Goal: Task Accomplishment & Management: Use online tool/utility

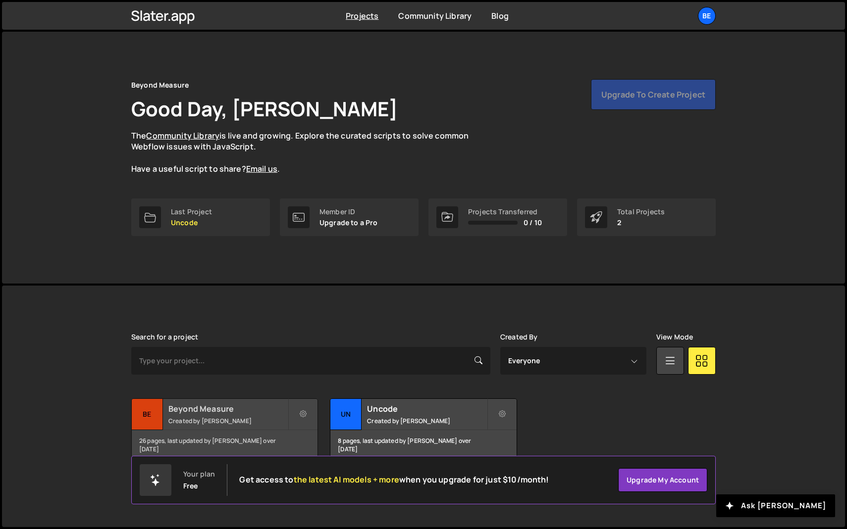
click at [186, 414] on div "Beyond Measure Created by [PERSON_NAME]" at bounding box center [225, 414] width 186 height 31
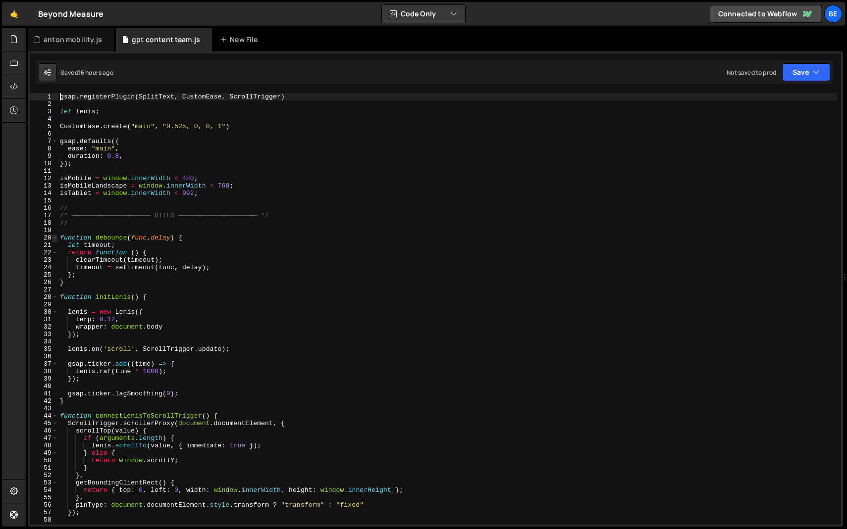
click at [55, 238] on span at bounding box center [54, 237] width 5 height 7
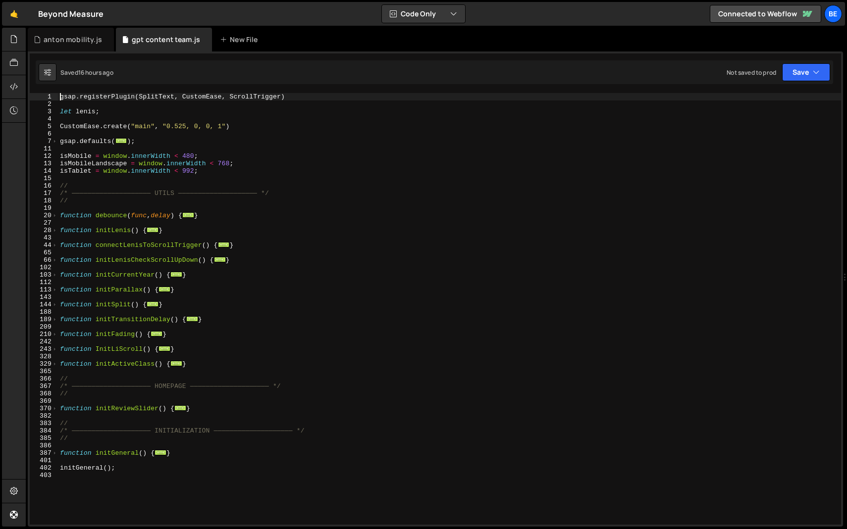
scroll to position [43, 0]
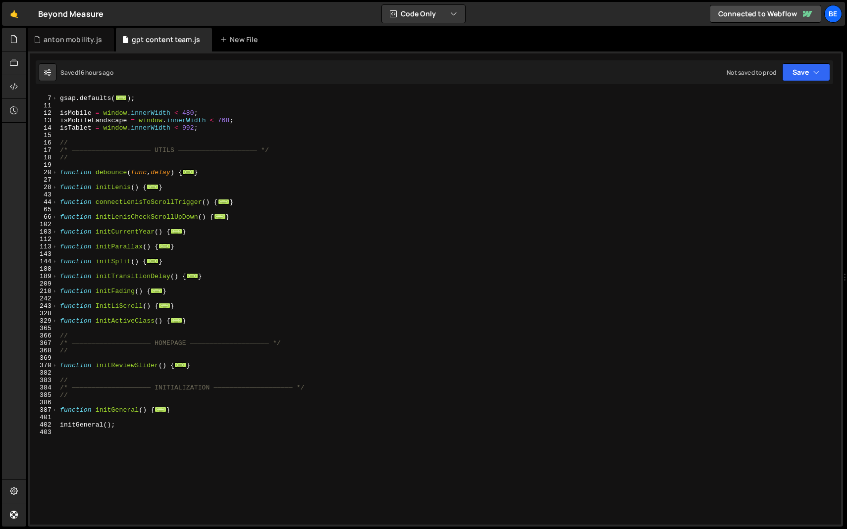
click at [193, 324] on div "gsap . defaults ( ... ) ; isMobile = window . innerWidth < 480 ; isMobileLandsc…" at bounding box center [447, 310] width 779 height 447
type textarea "}"
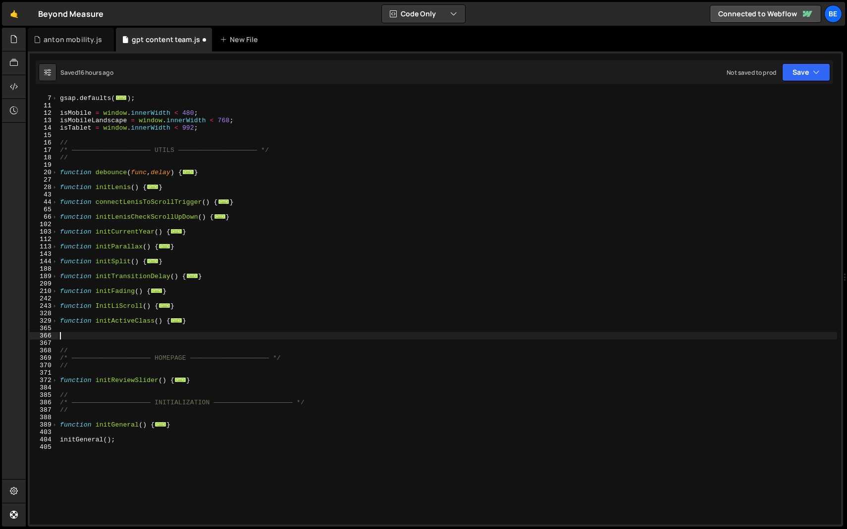
type textarea "}"
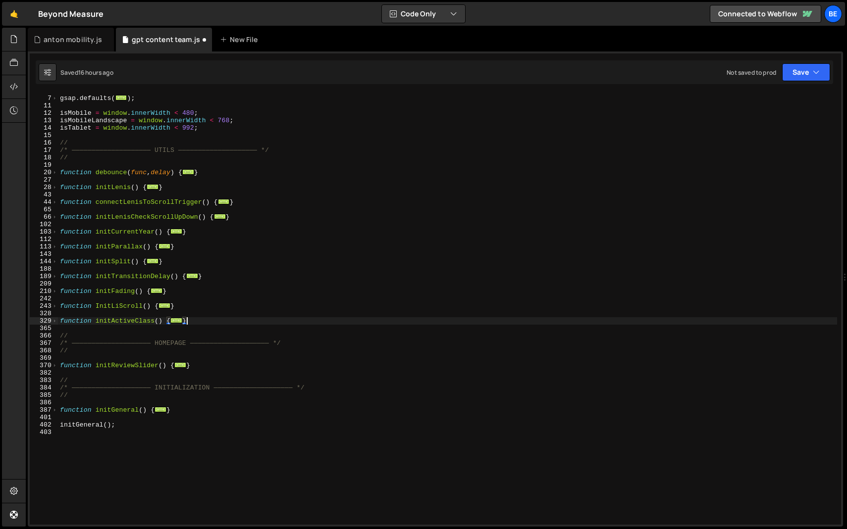
click at [243, 371] on div "gsap . defaults ( ... ) ; isMobile = window . innerWidth < 480 ; isMobileLandsc…" at bounding box center [447, 310] width 779 height 447
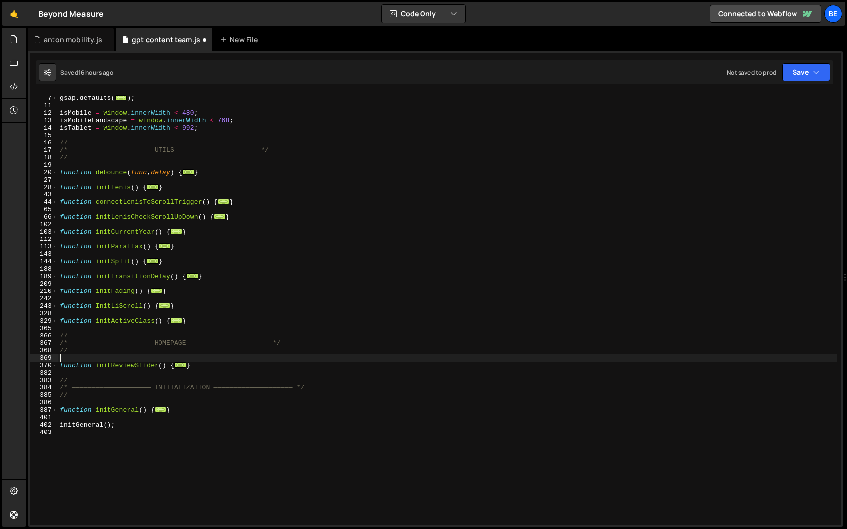
click at [243, 361] on div "gsap . defaults ( ... ) ; isMobile = window . innerWidth < 480 ; isMobileLandsc…" at bounding box center [447, 310] width 779 height 447
click at [240, 364] on div "gsap . defaults ( ... ) ; isMobile = window . innerWidth < 480 ; isMobileLandsc…" at bounding box center [447, 310] width 779 height 447
type textarea "}"
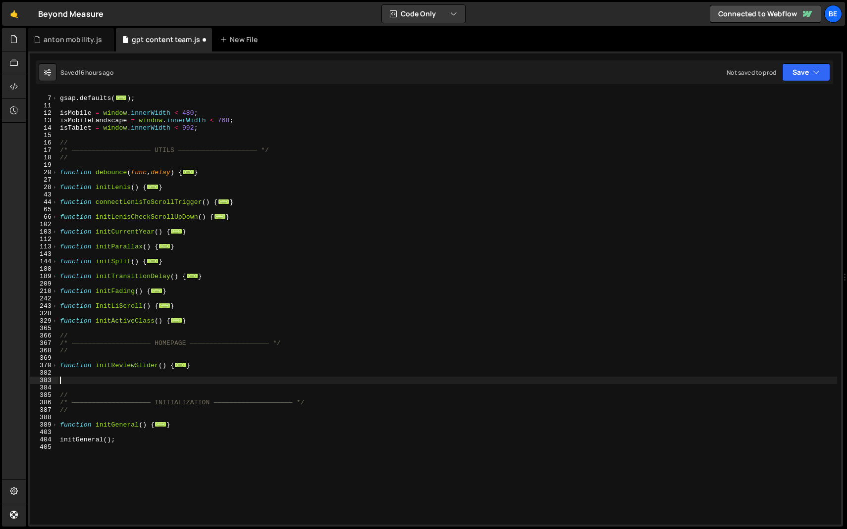
paste textarea "}"
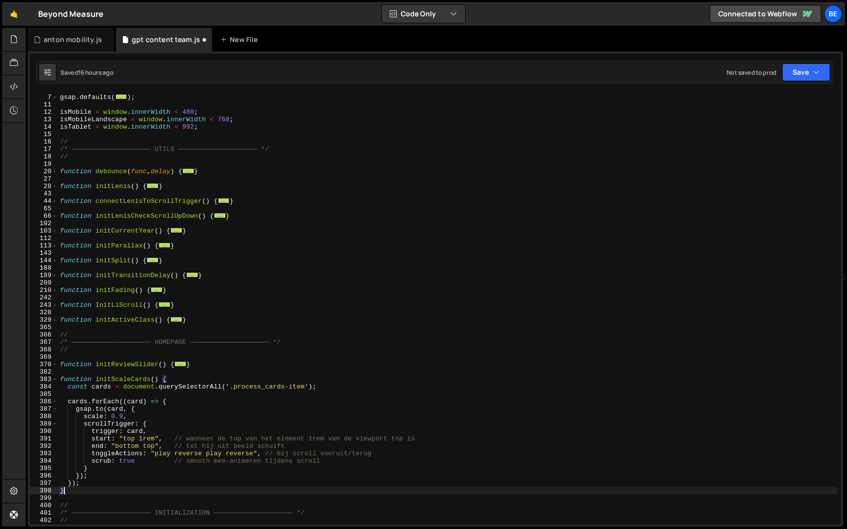
scroll to position [72, 0]
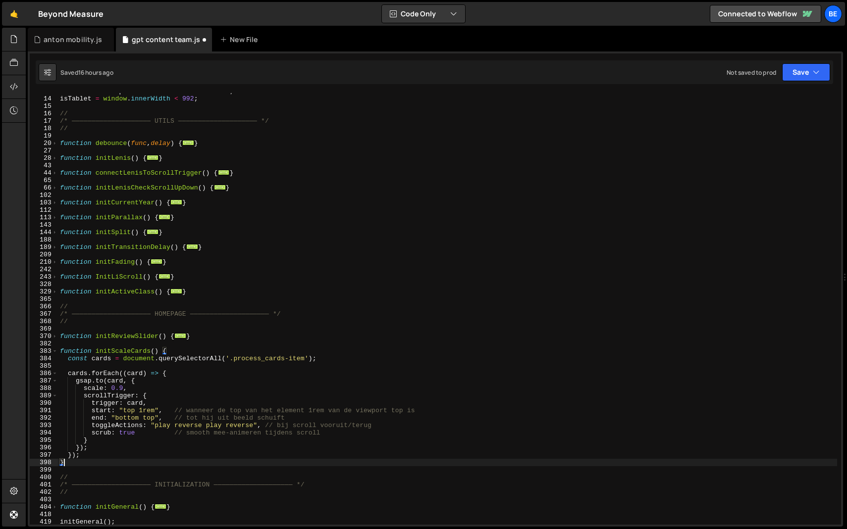
click at [138, 354] on div "isMobileLandscape = window . innerWidth < 768 ; isTablet = window . innerWidth …" at bounding box center [447, 311] width 779 height 447
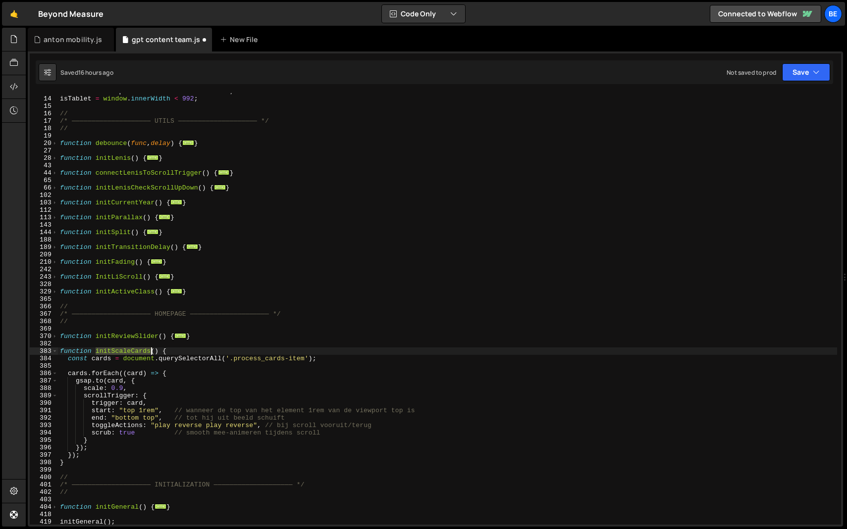
click at [138, 354] on div "isMobileLandscape = window . innerWidth < 768 ; isTablet = window . innerWidth …" at bounding box center [447, 311] width 779 height 447
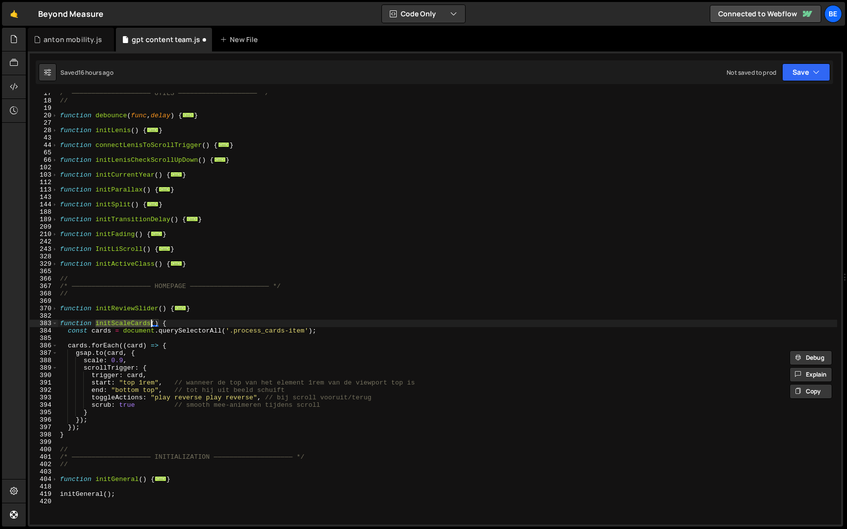
scroll to position [189, 0]
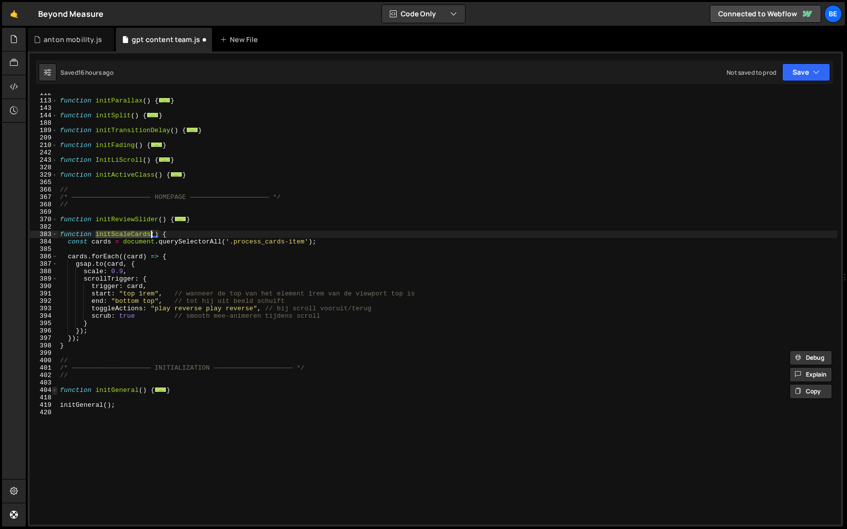
click at [54, 392] on span at bounding box center [54, 390] width 5 height 7
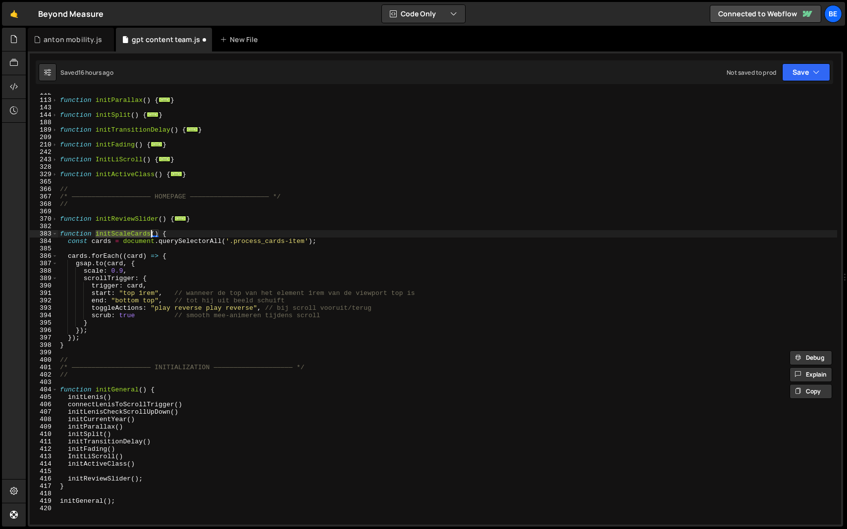
scroll to position [198, 0]
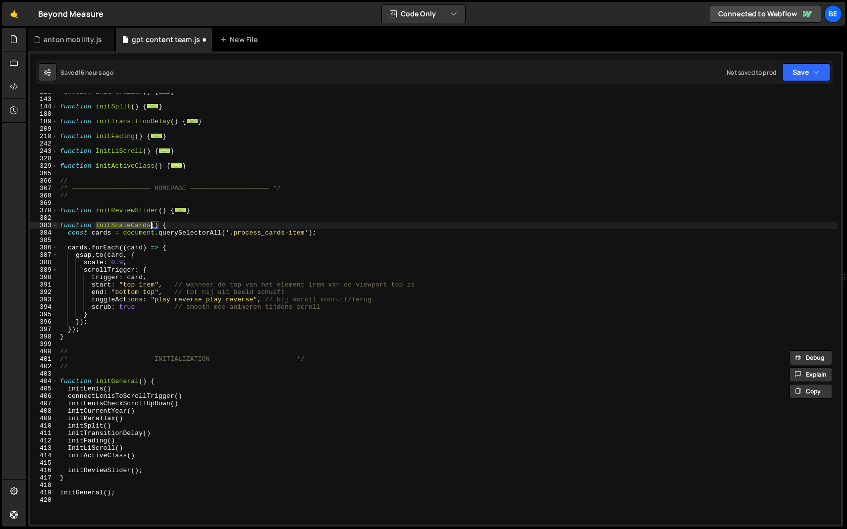
click at [150, 469] on div "function initParallax ( ) { ... } function initSplit ( ) { ... } function initT…" at bounding box center [447, 311] width 779 height 447
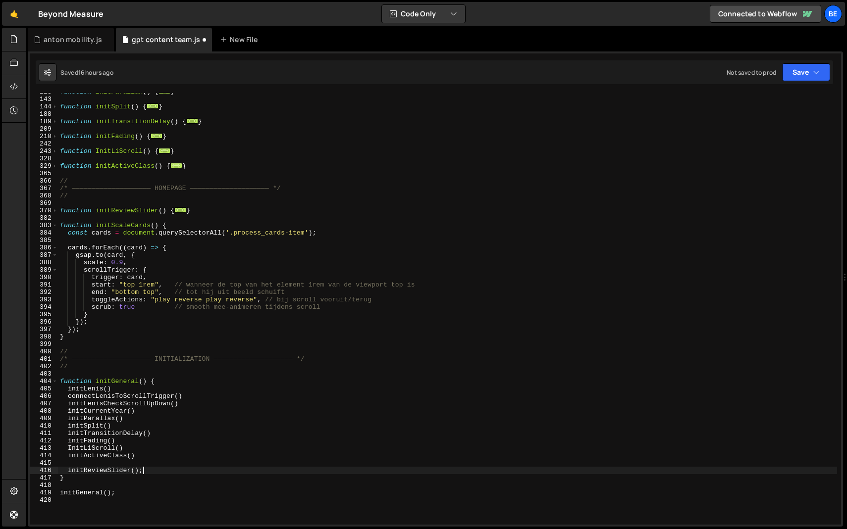
type textarea "initReviewSlider();]"
type textarea "initReviewSlider()"
paste textarea "initScaleCards"
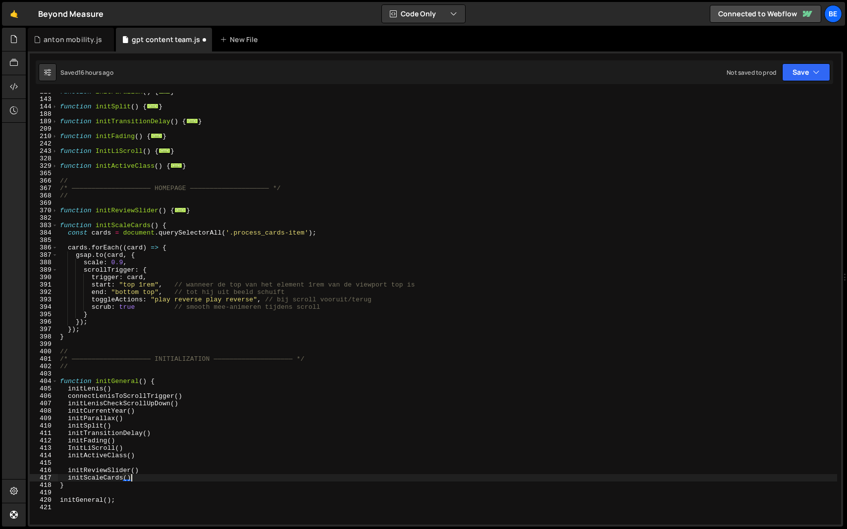
type textarea "initScaleCards();"
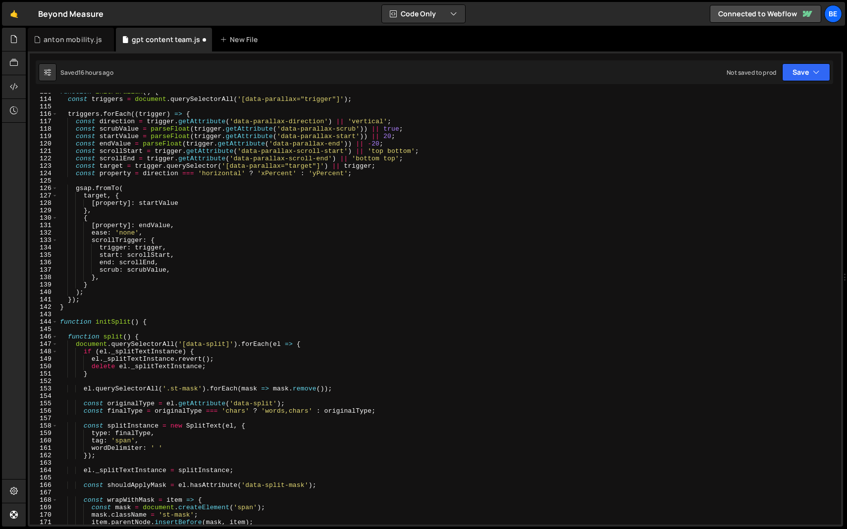
scroll to position [0, 0]
click at [55, 323] on span at bounding box center [54, 321] width 5 height 7
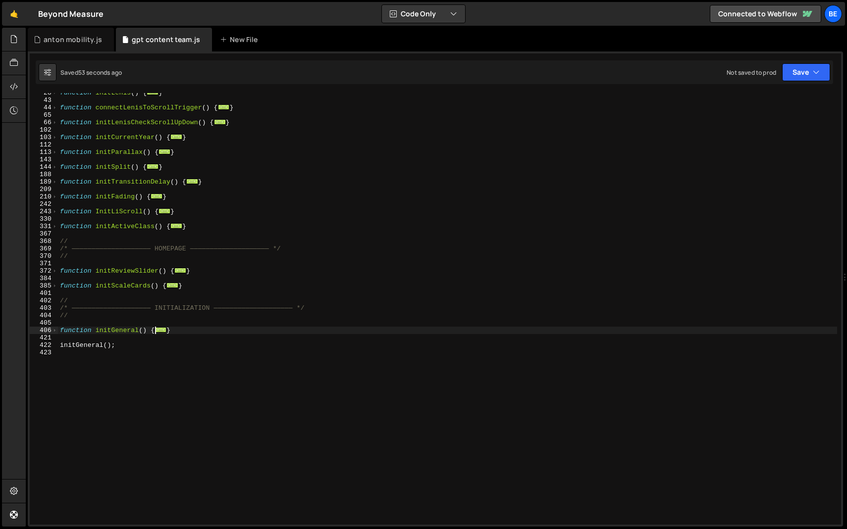
scroll to position [137, 0]
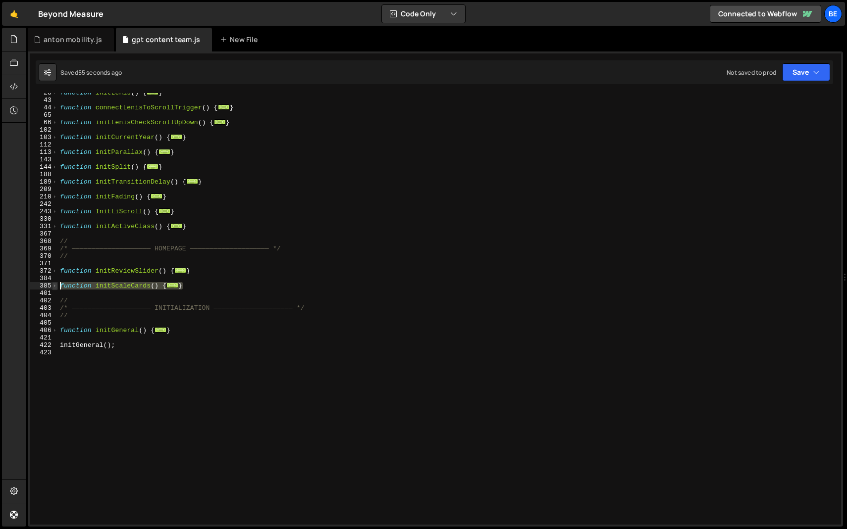
drag, startPoint x: 189, startPoint y: 284, endPoint x: 55, endPoint y: 285, distance: 134.2
click at [55, 285] on div "28 43 44 65 66 102 103 112 113 143 144 188 189 209 210 242 243 330 331 367 368 …" at bounding box center [435, 309] width 811 height 432
paste textarea "}"
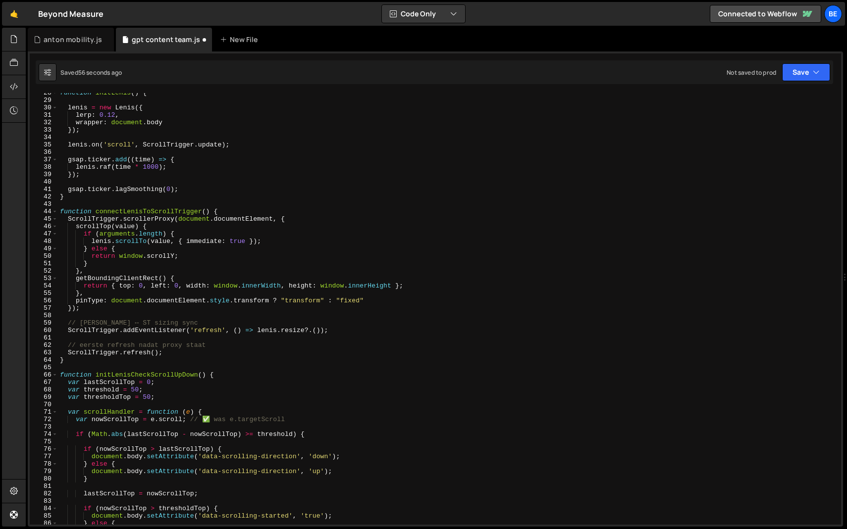
scroll to position [204, 0]
click at [56, 211] on span at bounding box center [54, 211] width 5 height 7
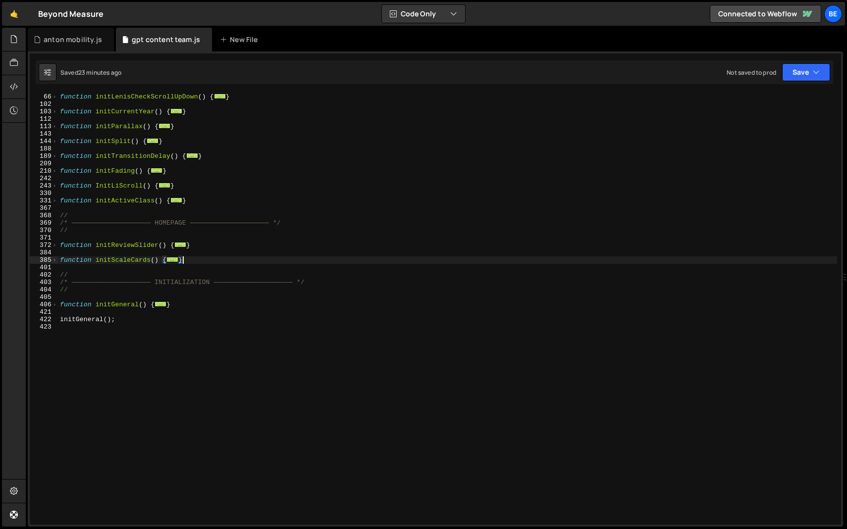
scroll to position [139, 0]
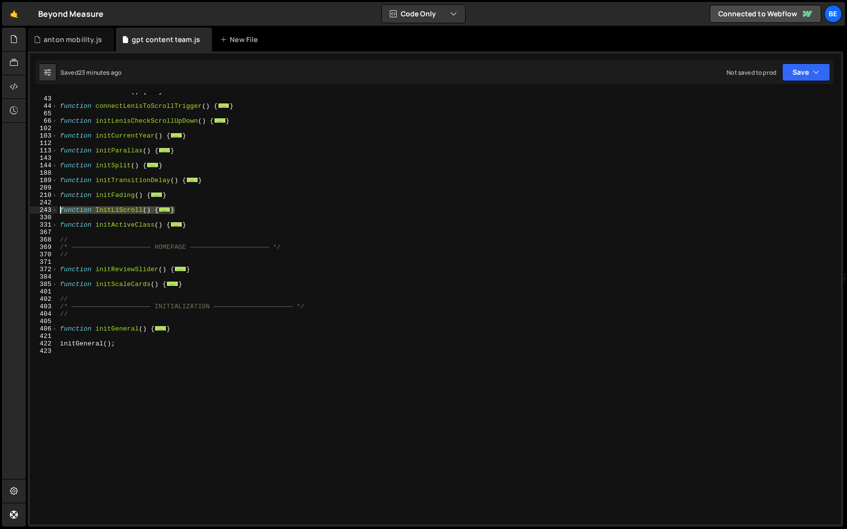
drag, startPoint x: 186, startPoint y: 208, endPoint x: 43, endPoint y: 208, distance: 143.1
click at [43, 208] on div "} 28 43 44 65 66 102 103 112 113 143 144 188 189 209 210 242 243 330 331 367 36…" at bounding box center [435, 309] width 811 height 432
click at [93, 214] on div "function initLenis ( ) { ... } function connectLenisToScrollTrigger ( ) { ... }…" at bounding box center [447, 309] width 779 height 432
drag, startPoint x: 188, startPoint y: 207, endPoint x: 44, endPoint y: 211, distance: 144.2
click at [44, 211] on div "function InitLiScroll() { 28 43 44 65 66 102 103 112 113 143 144 188 189 209 21…" at bounding box center [435, 309] width 811 height 432
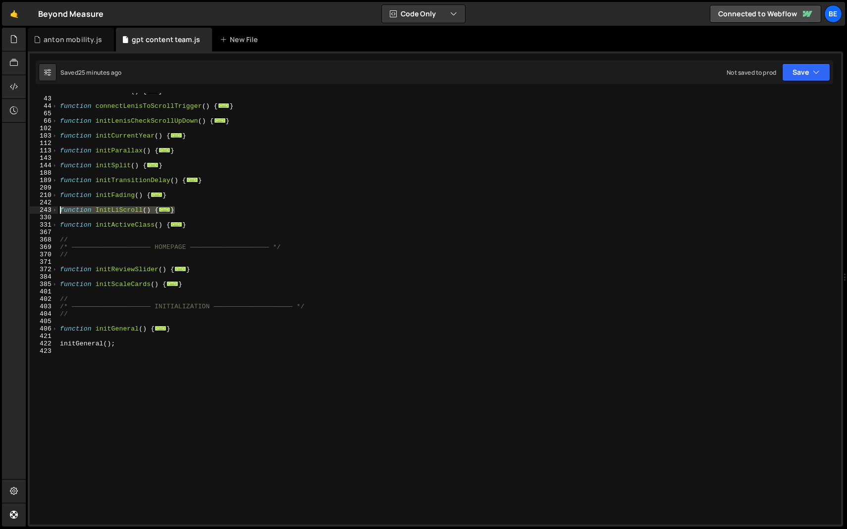
type textarea "function InitLiScroll() { const STEP_PX = 600;"
click at [89, 218] on div "function initLenis ( ) { ... } function connectLenisToScrollTrigger ( ) { ... }…" at bounding box center [447, 311] width 779 height 447
drag, startPoint x: 185, startPoint y: 210, endPoint x: 33, endPoint y: 208, distance: 152.5
click at [33, 208] on div "28 43 44 65 66 102 103 112 113 143 144 188 189 209 210 242 243 330 331 367 368 …" at bounding box center [435, 309] width 811 height 432
paste textarea "}"
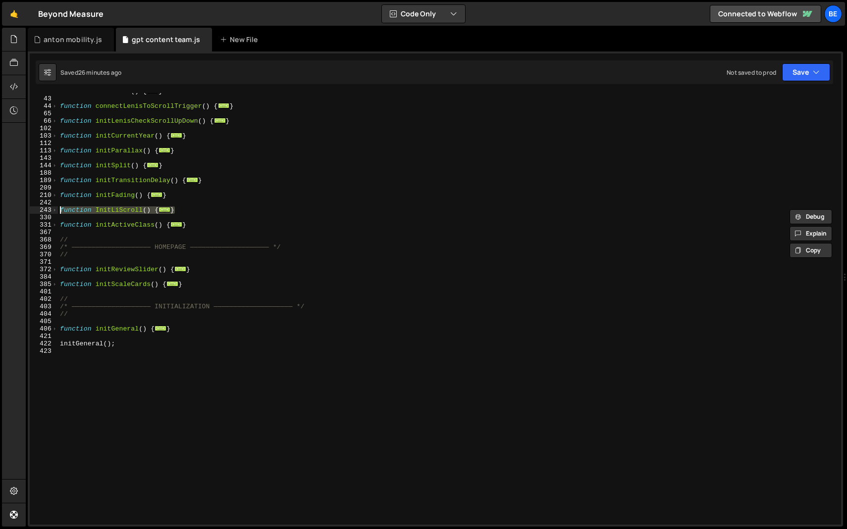
type textarea "}"
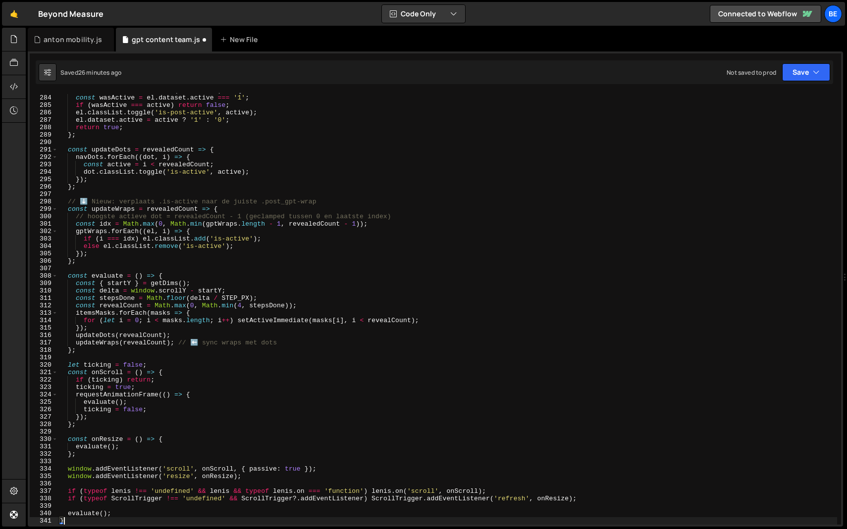
scroll to position [2101, 0]
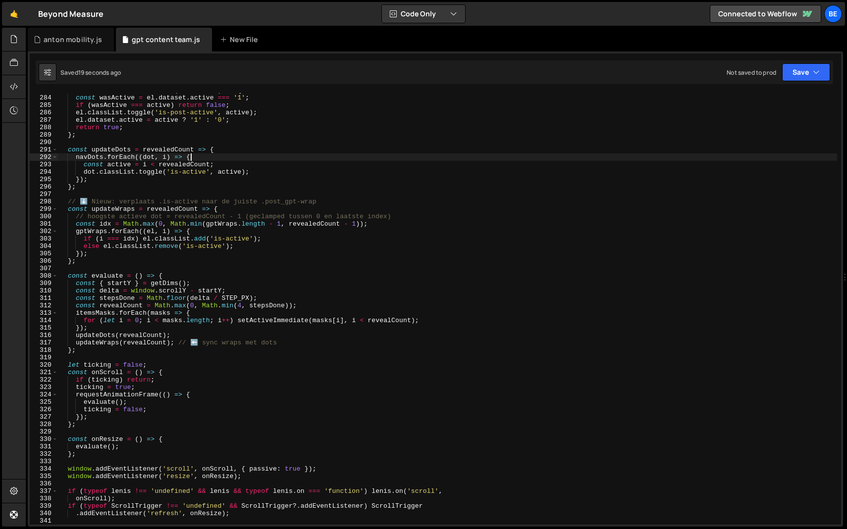
click at [225, 155] on div "const setActiveImmediate = ( el , active ) => { const wasActive = el . dataset …" at bounding box center [447, 310] width 779 height 447
type textarea "navDots.forEach((dot, i) => {"
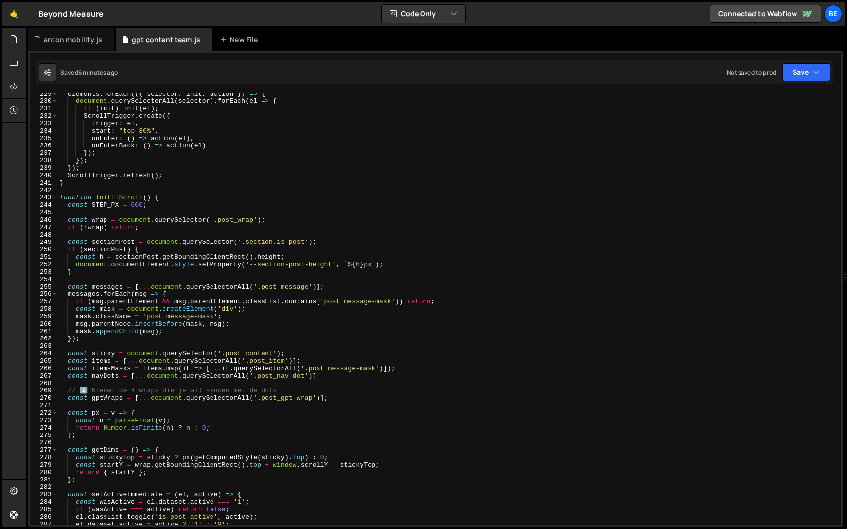
scroll to position [1694, 0]
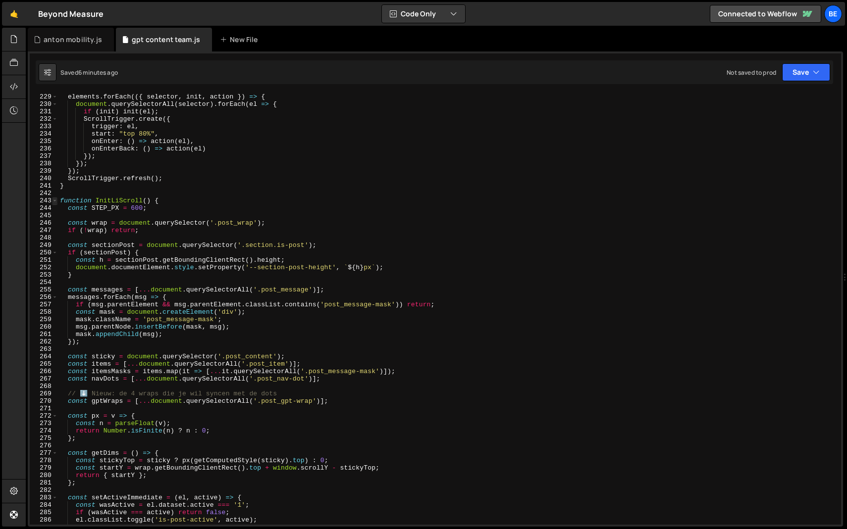
click at [55, 199] on span at bounding box center [54, 200] width 5 height 7
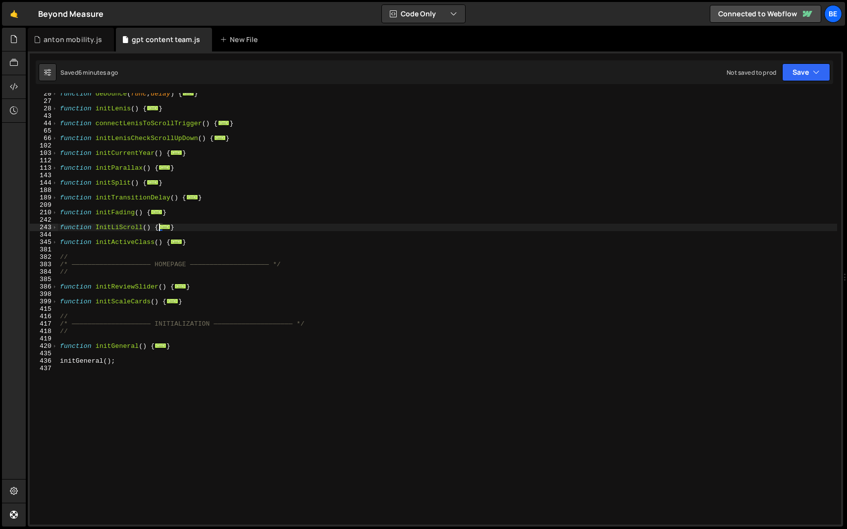
scroll to position [122, 0]
click at [190, 223] on div "function debounce ( func , delay ) { ... } function initLenis ( ) { ... } funct…" at bounding box center [447, 313] width 779 height 447
drag, startPoint x: 187, startPoint y: 226, endPoint x: 56, endPoint y: 228, distance: 131.2
click at [56, 228] on div "20 27 28 43 44 65 66 102 103 112 113 143 144 188 189 209 210 242 243 344 345 38…" at bounding box center [435, 309] width 811 height 432
paste textarea "}"
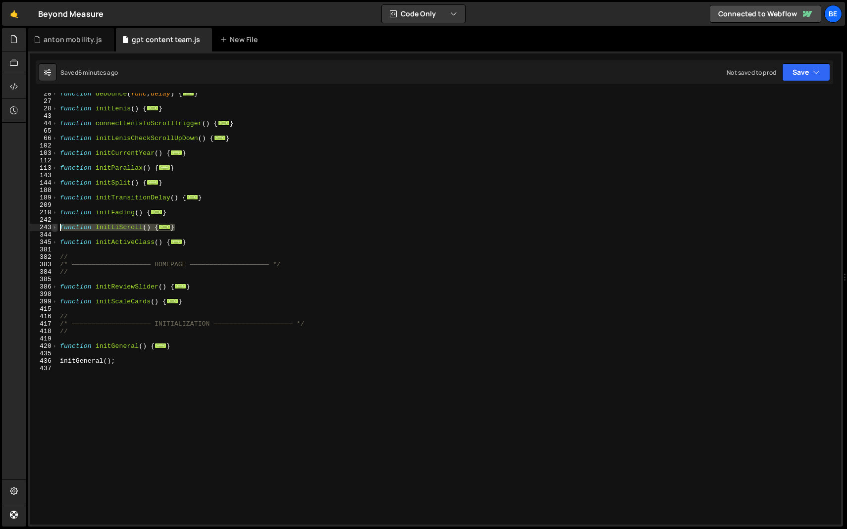
type textarea "}"
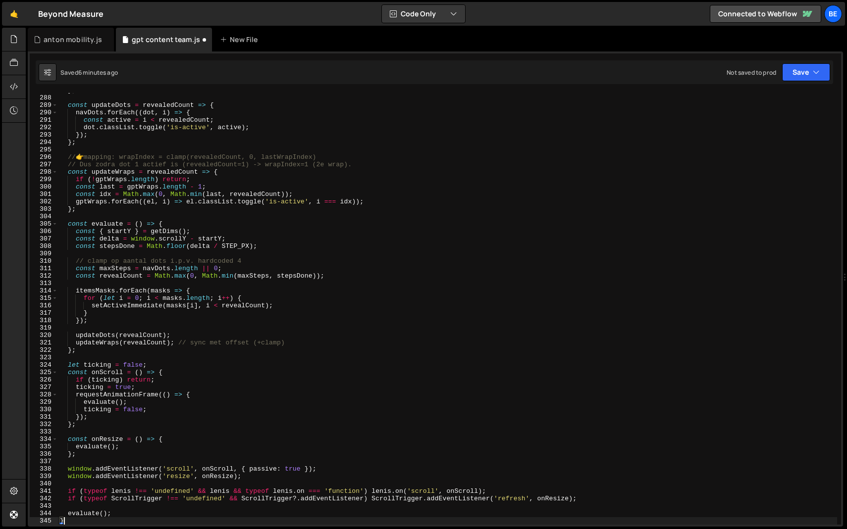
scroll to position [2131, 0]
